Goal: Task Accomplishment & Management: Use online tool/utility

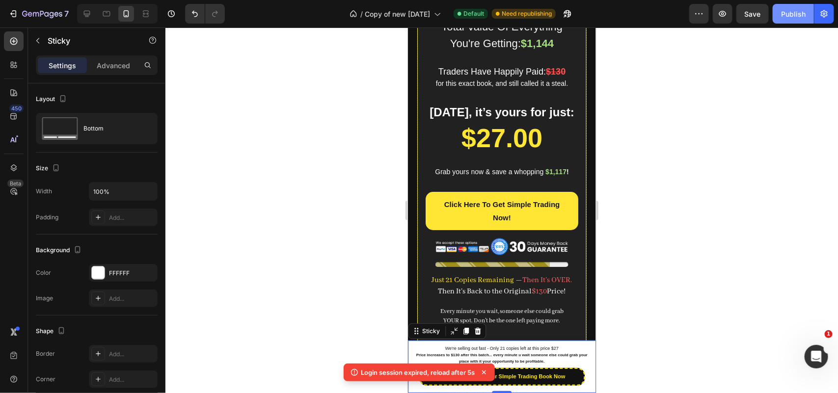
click at [794, 16] on div "Publish" at bounding box center [793, 14] width 25 height 10
click at [308, 320] on div at bounding box center [501, 210] width 673 height 366
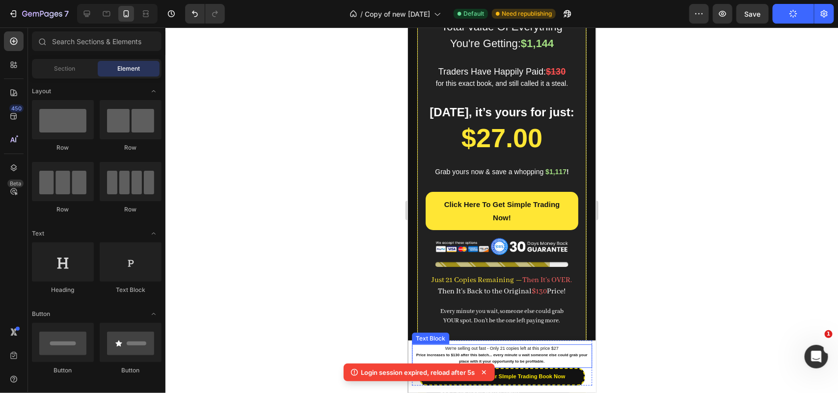
click at [488, 357] on p "Price increases to $130 after this batch... every minute u wait someone else co…" at bounding box center [501, 358] width 178 height 12
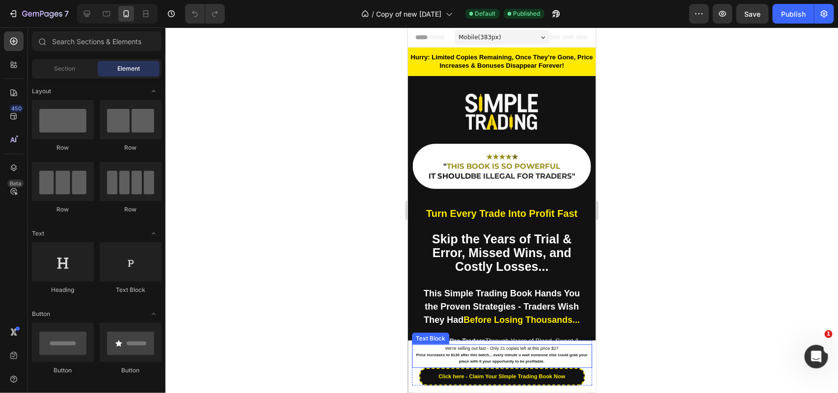
click at [495, 355] on strong "Price increases to $130 after this batch... every minute u wait someone else co…" at bounding box center [501, 357] width 171 height 11
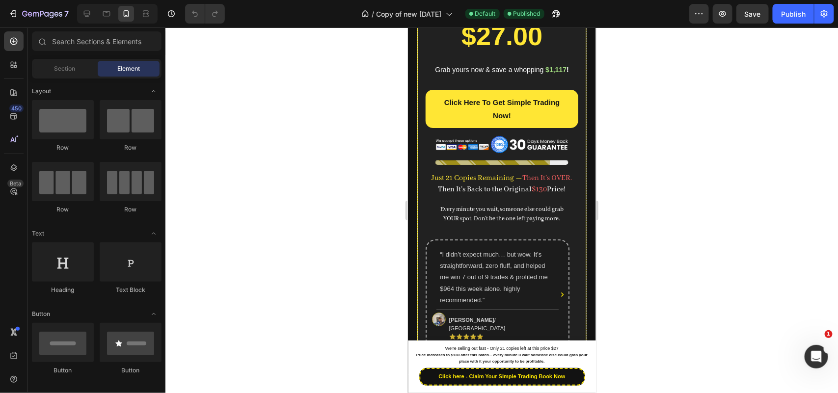
scroll to position [1784, 0]
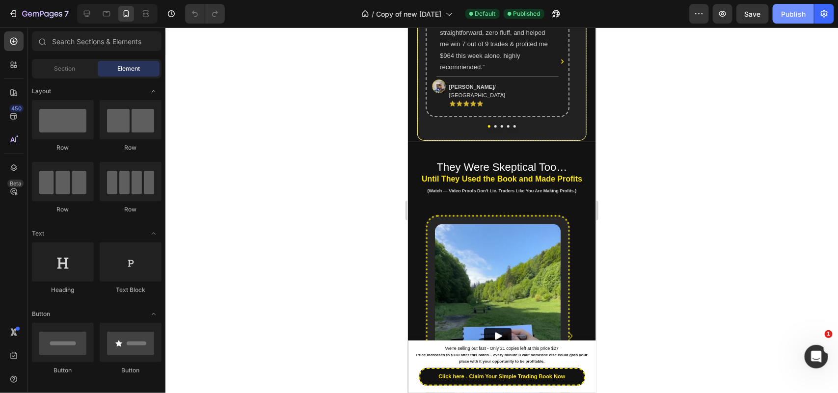
click at [794, 10] on div "Publish" at bounding box center [793, 14] width 25 height 10
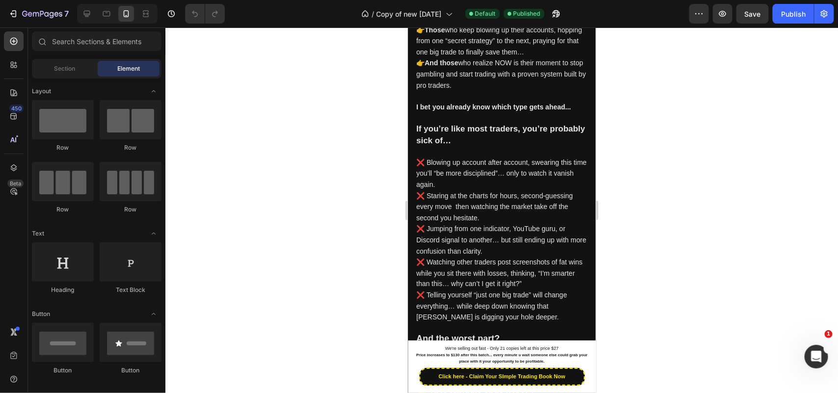
scroll to position [594, 0]
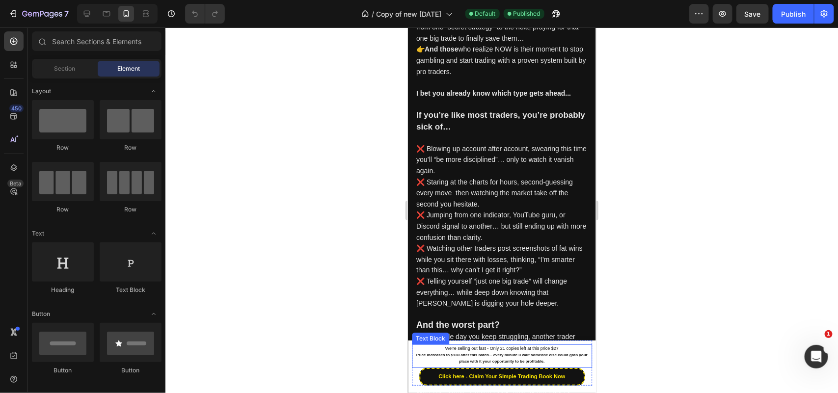
click at [522, 359] on strong "Price increases to $130 after this batch... every minute u wait someone else co…" at bounding box center [501, 357] width 171 height 11
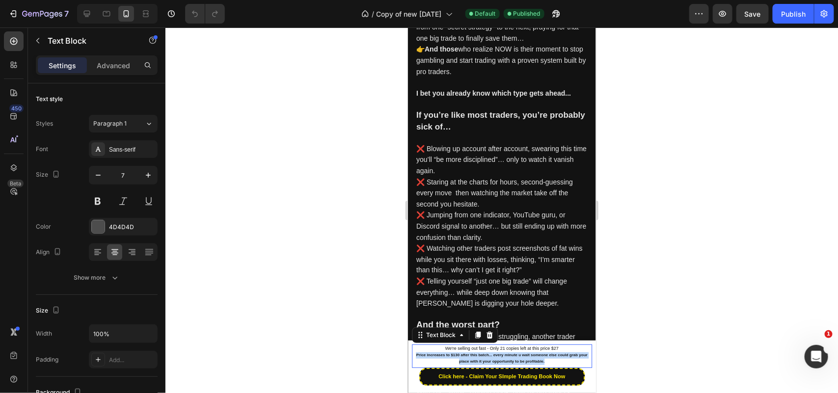
click at [522, 359] on strong "Price increases to $130 after this batch... every minute u wait someone else co…" at bounding box center [501, 357] width 171 height 11
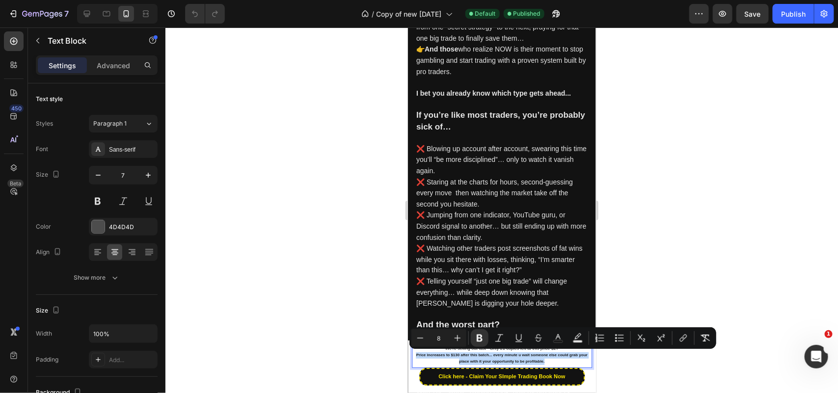
click at [550, 360] on p "Price increases to $130 after this batch... every minute u wait someone else co…" at bounding box center [501, 358] width 178 height 12
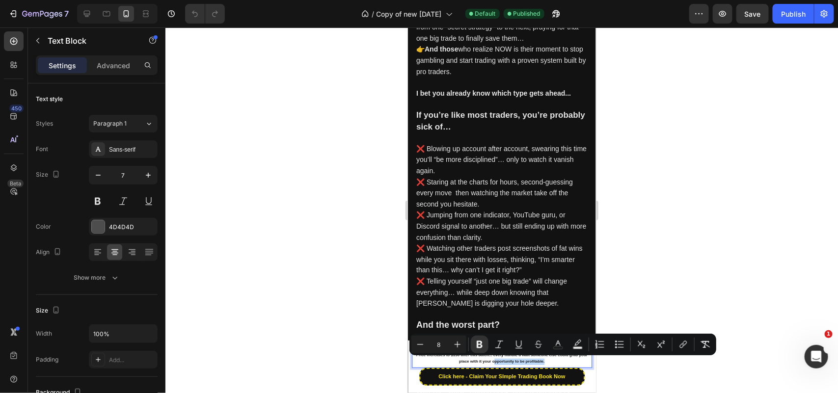
drag, startPoint x: 555, startPoint y: 361, endPoint x: 424, endPoint y: 356, distance: 131.6
click at [424, 356] on p "Price increases to $130 after this batch... every minute u wait someone else co…" at bounding box center [501, 358] width 178 height 12
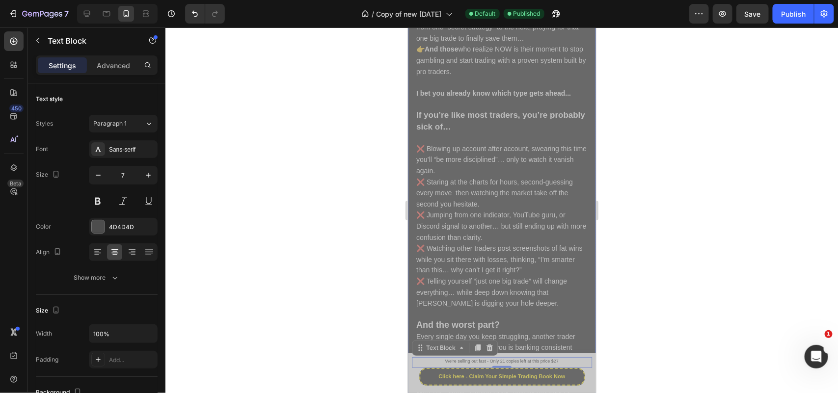
click at [578, 299] on div "There are two types of traders that will see this page: 👉 Those who keep blowin…" at bounding box center [501, 232] width 173 height 489
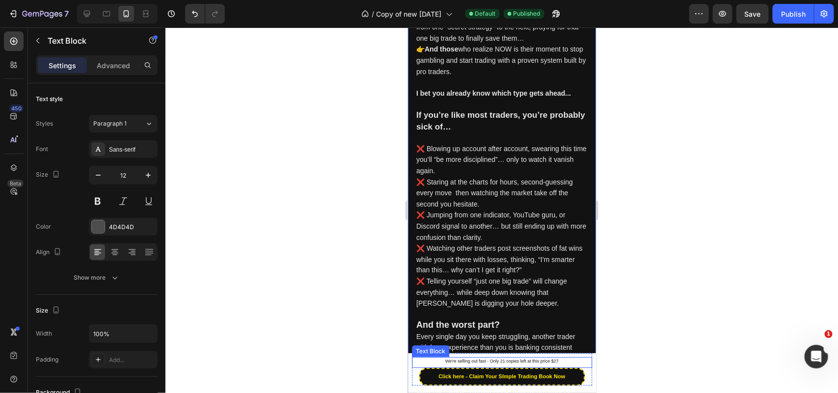
click at [526, 362] on span "We're selling out fast - Only 21 copies left at this price $27" at bounding box center [501, 360] width 113 height 5
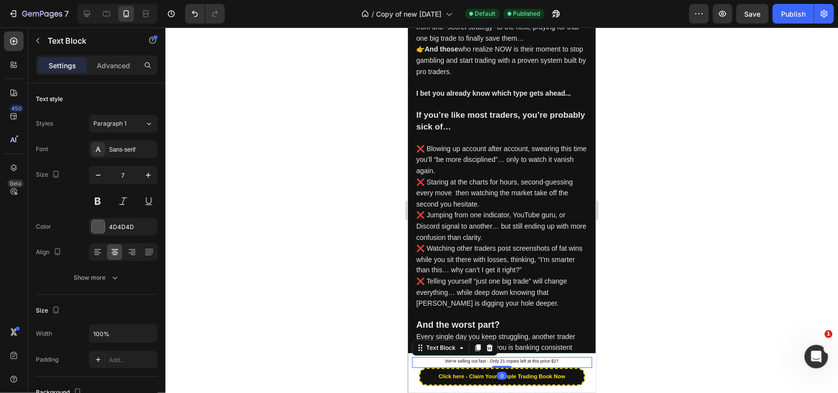
click at [562, 354] on div "We're selling out fast - Only 21 copies left at this price $27 Text Block 0 Cli…" at bounding box center [501, 369] width 180 height 32
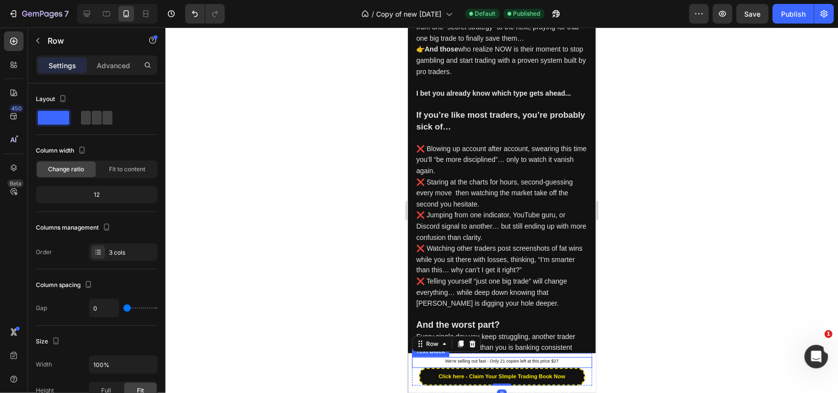
click at [559, 363] on p "We're selling out fast - Only 21 copies left at this price $27" at bounding box center [501, 361] width 178 height 7
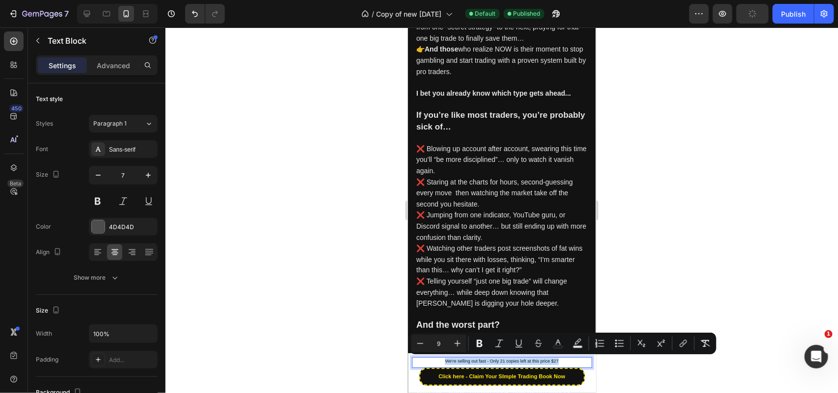
click at [557, 363] on p "We're selling out fast - Only 21 copies left at this price $27" at bounding box center [501, 361] width 178 height 7
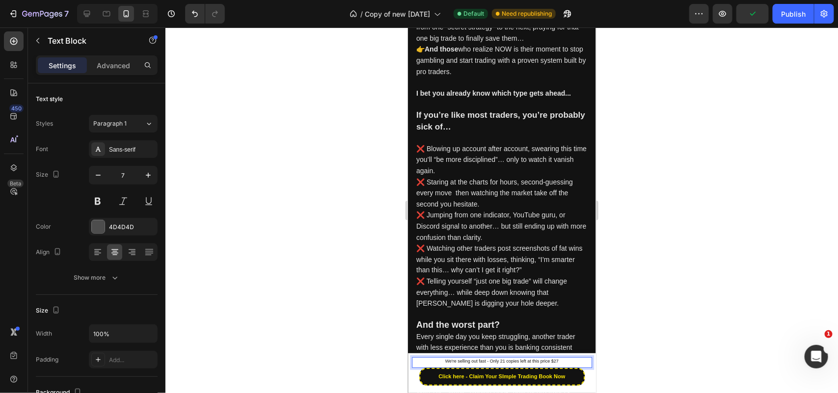
click at [557, 363] on p "We're selling out fast - Only 21 copies left at this price $27" at bounding box center [501, 361] width 178 height 7
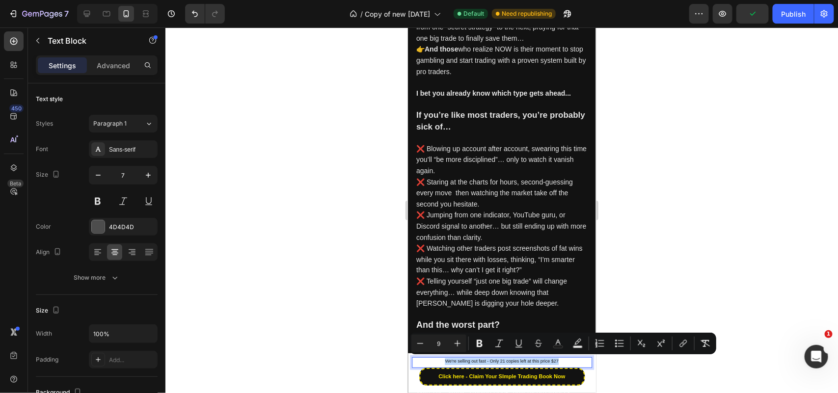
click at [555, 361] on p "We're selling out fast - Only 21 copies left at this price $27" at bounding box center [501, 361] width 178 height 7
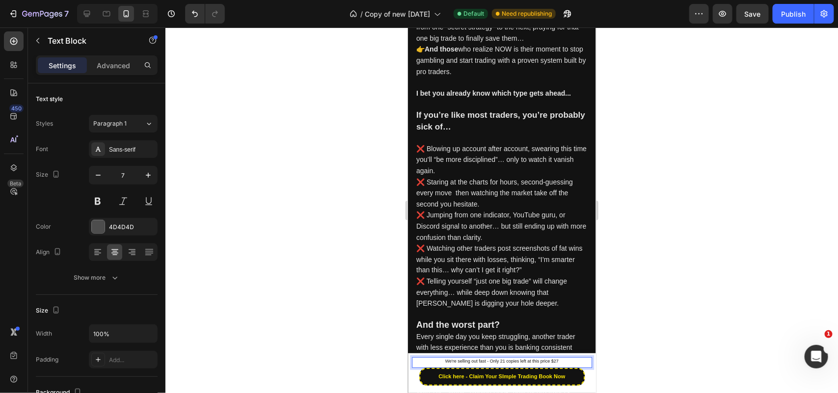
click at [562, 360] on p "We're selling out fast - Only 21 copies left at this price $27" at bounding box center [501, 361] width 178 height 7
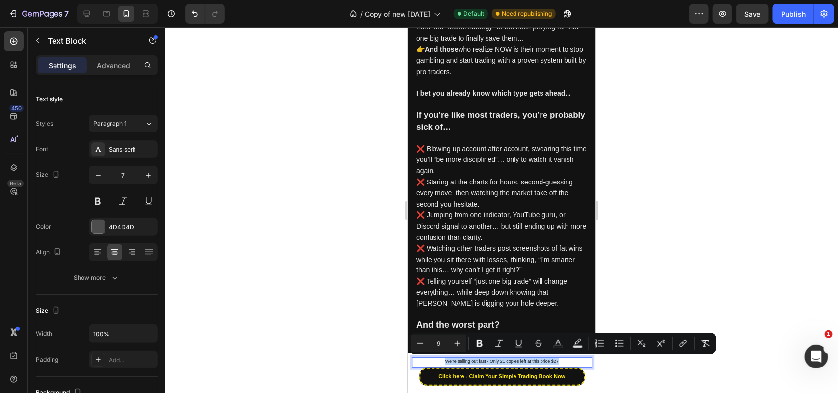
copy span "We're selling out fast - Only 21 copies left at this price $27"
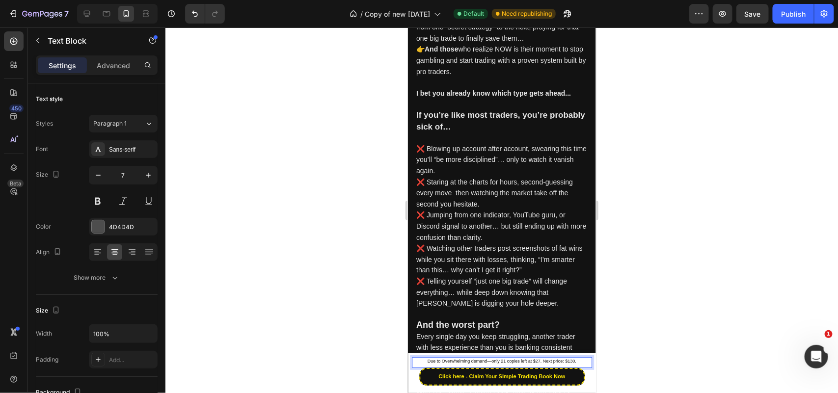
click at [439, 360] on span "Due to Overwhelming demand—only 21 copies left at $27. Next price: $130." at bounding box center [501, 360] width 149 height 5
click at [488, 363] on span "Due to overwhelming demand—only 21 copies left at $27. Next price: $130." at bounding box center [502, 360] width 148 height 5
click at [487, 362] on span "Due to overwhelming demand—only 21 copies left at $27. Next price: $130." at bounding box center [502, 360] width 148 height 5
click at [525, 362] on span "Due to overwhelming demand, only 21 copies left at $27. Next price: $130." at bounding box center [502, 360] width 146 height 5
click at [529, 363] on span "Due to overwhelming demand, only 21 copies left at $27. Next price: $130." at bounding box center [502, 360] width 146 height 5
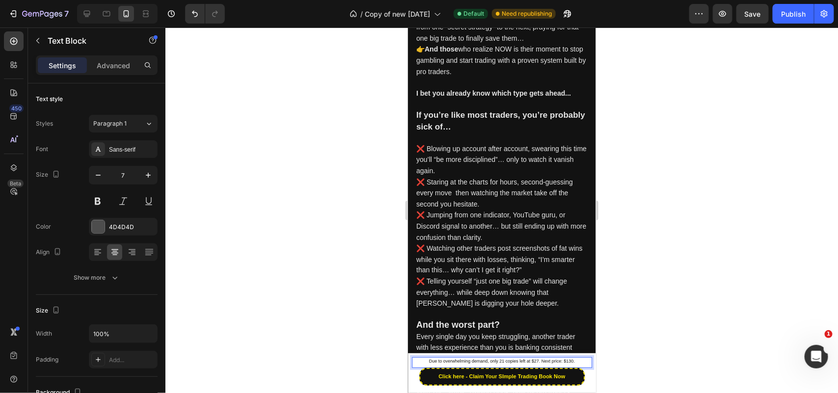
click at [526, 362] on span "Due to overwhelming demand, only 21 copies left at $27. Next price: $130." at bounding box center [502, 360] width 146 height 5
click at [522, 358] on p "Due to overwhelming demand, only 21 copies left at special price $27. Next pric…" at bounding box center [501, 361] width 178 height 7
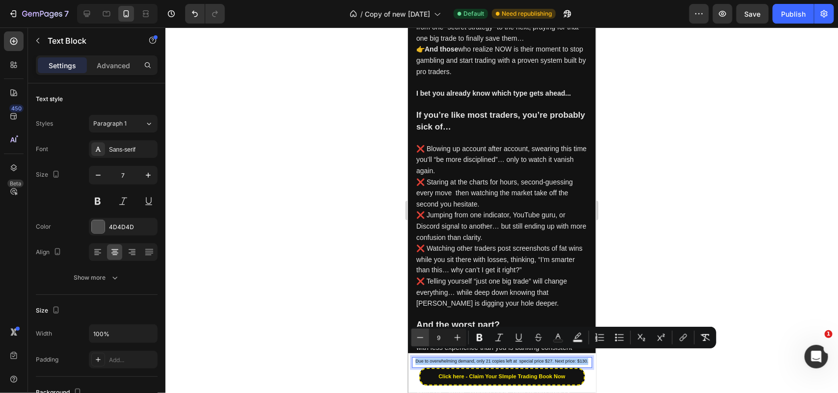
click at [417, 338] on icon "Editor contextual toolbar" at bounding box center [420, 338] width 10 height 10
click at [463, 329] on button "Plus" at bounding box center [458, 338] width 18 height 18
type input "8"
click at [795, 4] on button "Publish" at bounding box center [793, 14] width 41 height 20
